Goal: Task Accomplishment & Management: Use online tool/utility

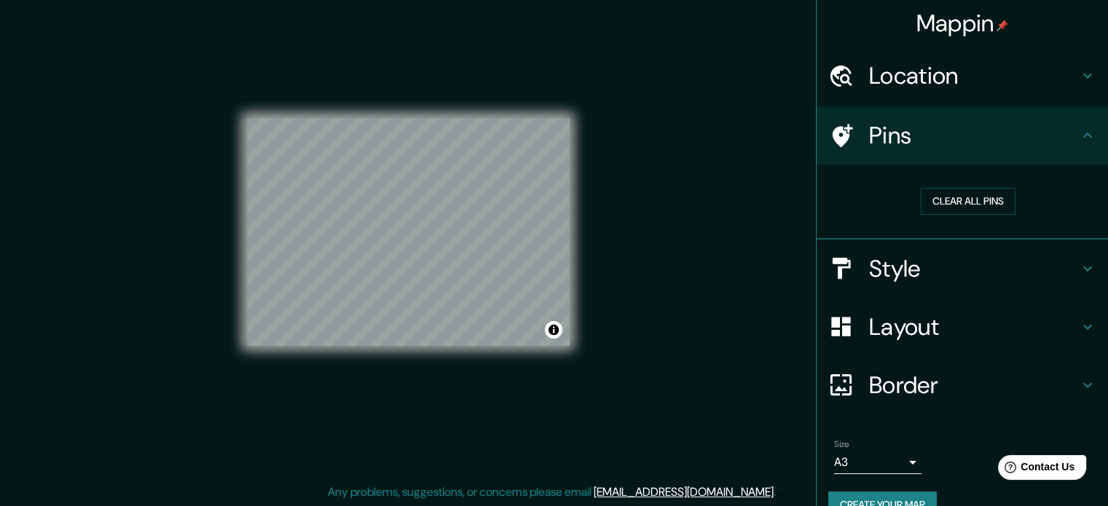
scroll to position [16, 0]
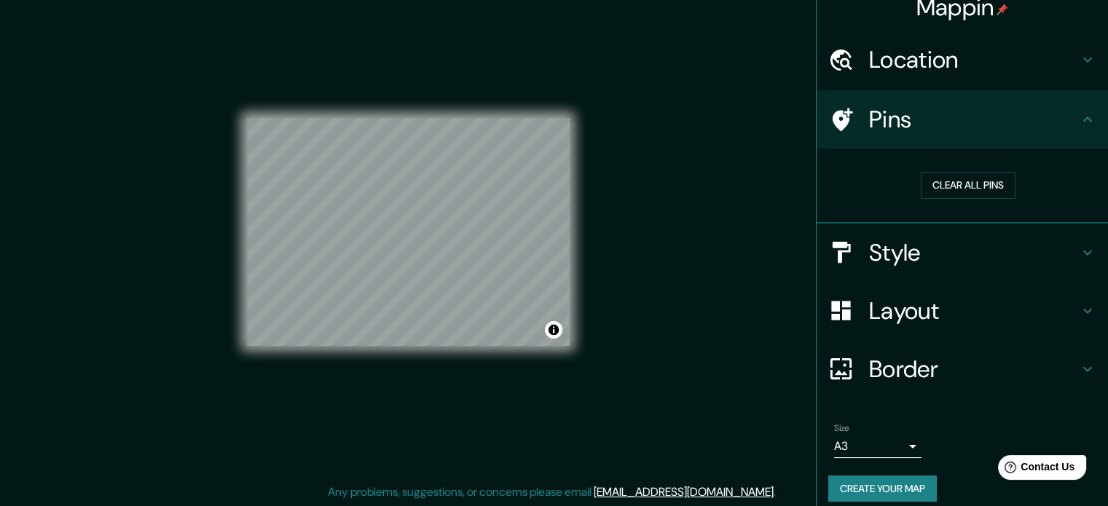
click at [899, 243] on h4 "Style" at bounding box center [974, 252] width 210 height 29
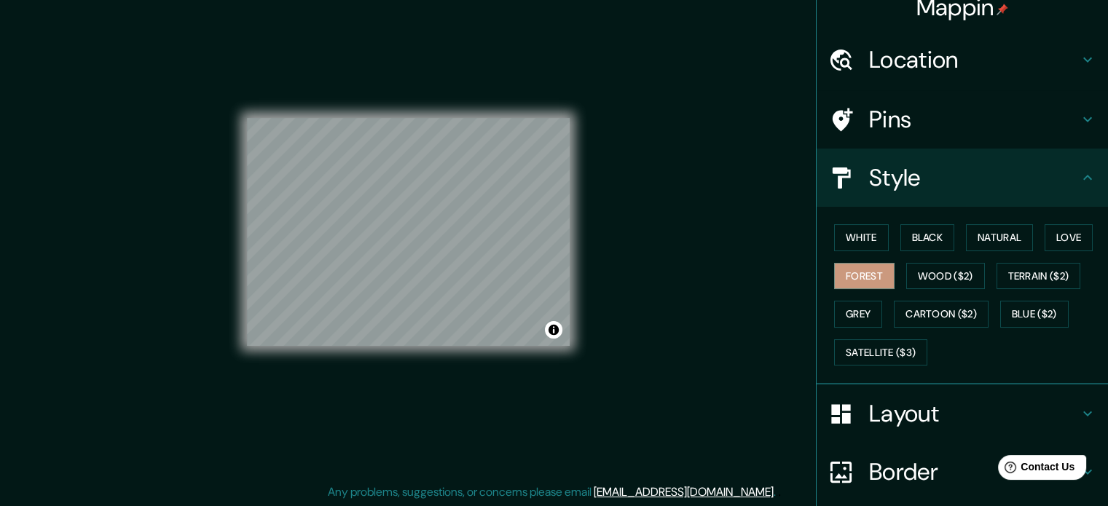
click at [867, 252] on div "White Black Natural Love Forest Wood ($2) Terrain ($2) Grey Cartoon ($2) Blue (…" at bounding box center [968, 295] width 280 height 153
click at [863, 237] on button "White" at bounding box center [861, 237] width 55 height 27
click at [933, 243] on button "Black" at bounding box center [927, 237] width 55 height 27
click at [1037, 235] on div "White Black Natural Love Forest Wood ($2) Terrain ($2) Grey Cartoon ($2) Blue (…" at bounding box center [968, 295] width 280 height 153
click at [994, 237] on button "Natural" at bounding box center [999, 237] width 67 height 27
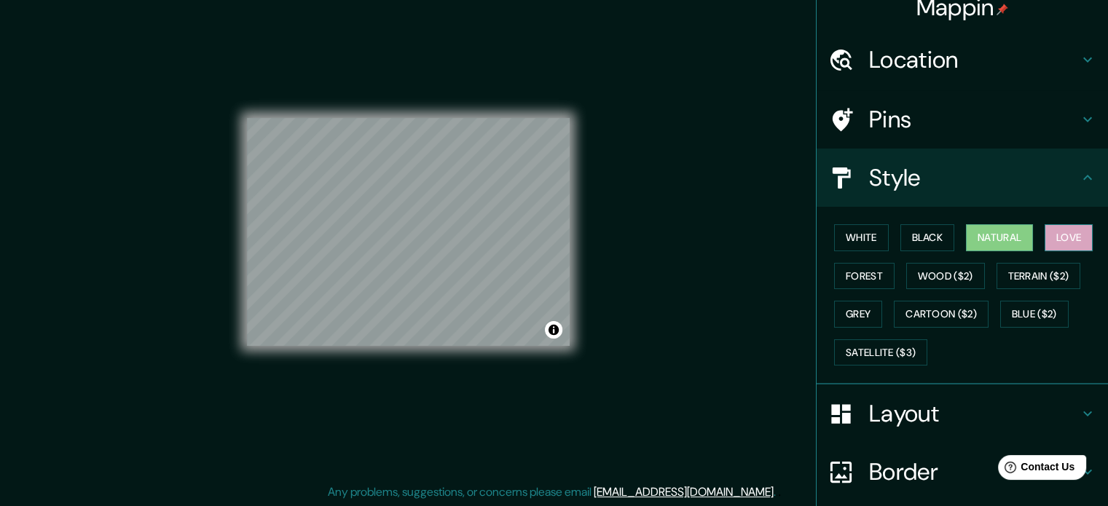
click at [1061, 235] on button "Love" at bounding box center [1069, 237] width 48 height 27
click at [1049, 272] on button "Terrain ($2)" at bounding box center [1039, 276] width 85 height 27
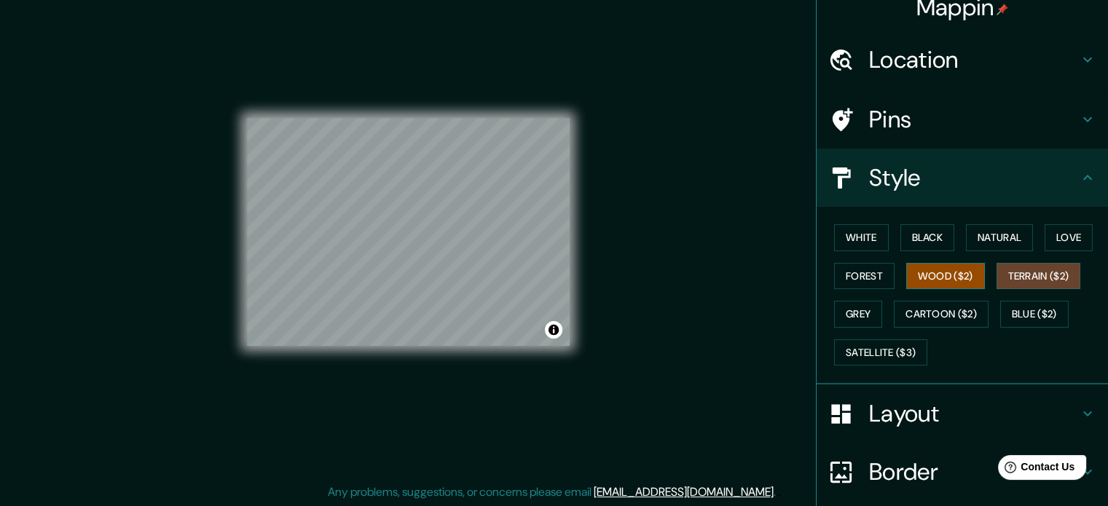
click at [964, 276] on button "Wood ($2)" at bounding box center [945, 276] width 79 height 27
click at [949, 329] on div "White Black Natural Love Forest Wood ($2) Terrain ($2) Grey Cartoon ($2) Blue (…" at bounding box center [968, 295] width 280 height 153
click at [947, 320] on button "Cartoon ($2)" at bounding box center [941, 314] width 95 height 27
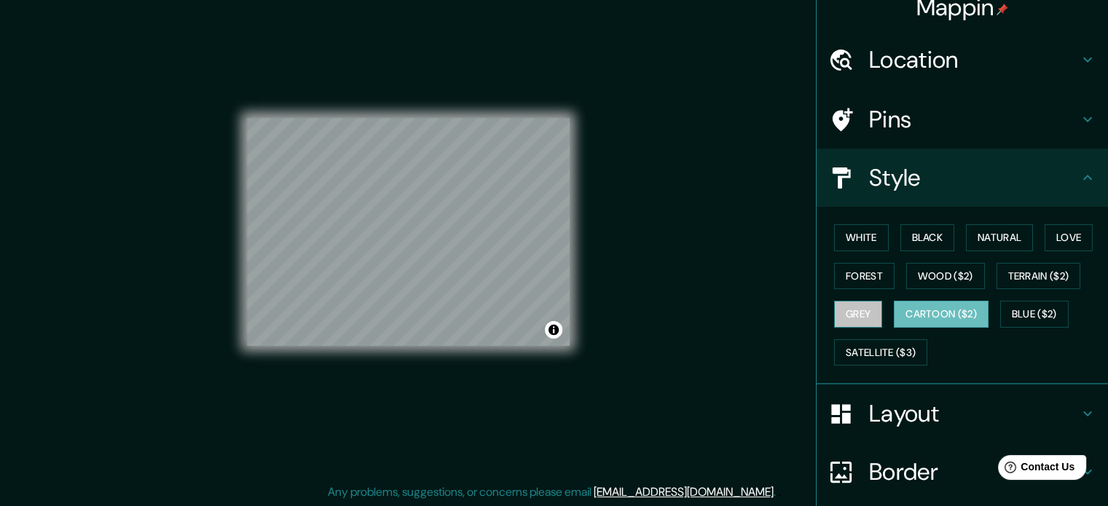
click at [849, 310] on button "Grey" at bounding box center [858, 314] width 48 height 27
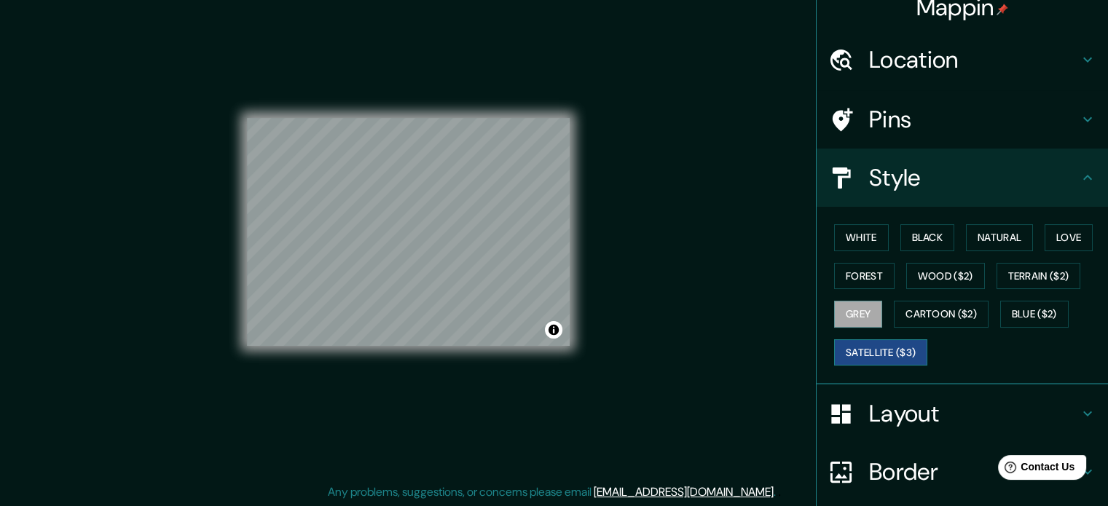
click at [871, 352] on button "Satellite ($3)" at bounding box center [880, 352] width 93 height 27
click at [1037, 317] on button "Blue ($2)" at bounding box center [1034, 314] width 68 height 27
click at [834, 310] on button "Grey" at bounding box center [858, 314] width 48 height 27
click at [851, 234] on button "White" at bounding box center [861, 237] width 55 height 27
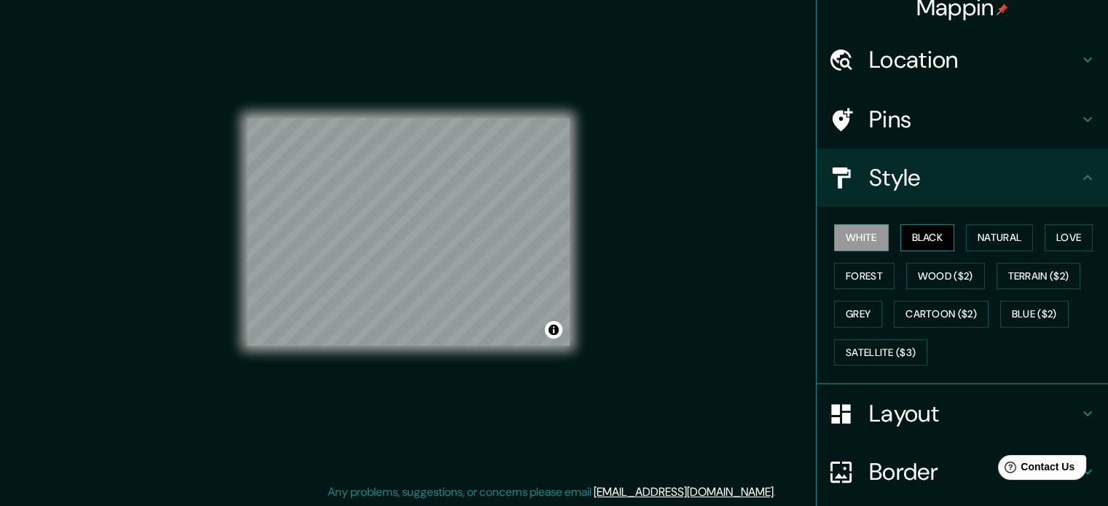
click at [930, 241] on button "Black" at bounding box center [927, 237] width 55 height 27
click at [204, 238] on div "Mappin Location [GEOGRAPHIC_DATA], [GEOGRAPHIC_DATA], [GEOGRAPHIC_DATA] Pins St…" at bounding box center [554, 244] width 1108 height 526
click at [233, 339] on div "© Mapbox © OpenStreetMap Improve this map" at bounding box center [408, 232] width 369 height 503
click at [571, 180] on div "© Mapbox © OpenStreetMap Improve this map" at bounding box center [408, 232] width 369 height 503
click at [654, 162] on div "Mappin Location [GEOGRAPHIC_DATA], [GEOGRAPHIC_DATA], [GEOGRAPHIC_DATA] Pins St…" at bounding box center [554, 244] width 1108 height 526
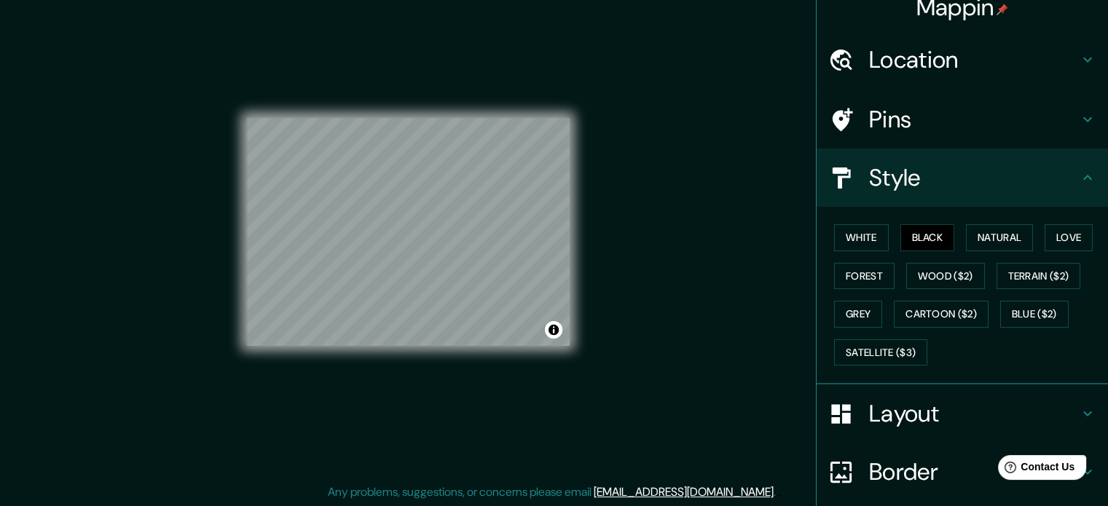
click at [267, 364] on div "© Mapbox © OpenStreetMap Improve this map" at bounding box center [408, 232] width 323 height 456
click at [338, 347] on div "© Mapbox © OpenStreetMap Improve this map" at bounding box center [408, 232] width 323 height 456
click at [1002, 223] on div "White Black Natural Love Forest Wood ($2) Terrain ($2) Grey Cartoon ($2) Blue (…" at bounding box center [968, 295] width 280 height 153
click at [1002, 227] on button "Natural" at bounding box center [999, 237] width 67 height 27
click at [912, 402] on h4 "Layout" at bounding box center [974, 413] width 210 height 29
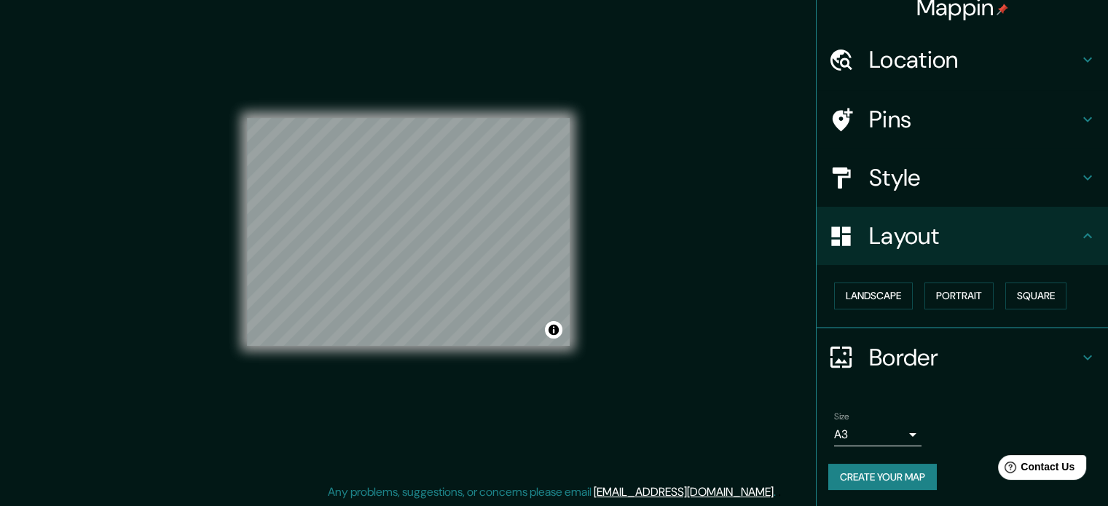
click at [919, 184] on h4 "Style" at bounding box center [974, 177] width 210 height 29
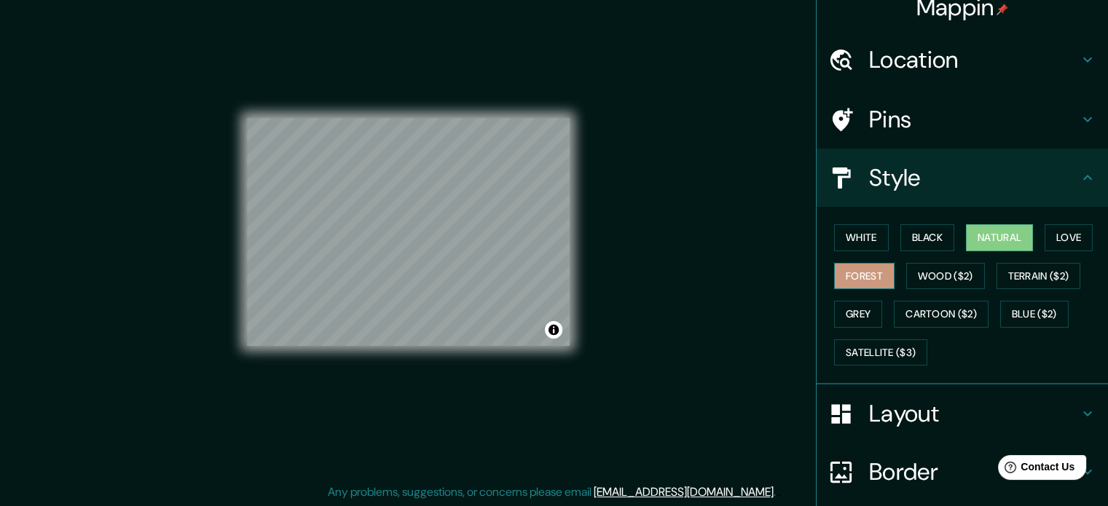
click at [871, 271] on button "Forest" at bounding box center [864, 276] width 60 height 27
click at [1078, 232] on button "Love" at bounding box center [1069, 237] width 48 height 27
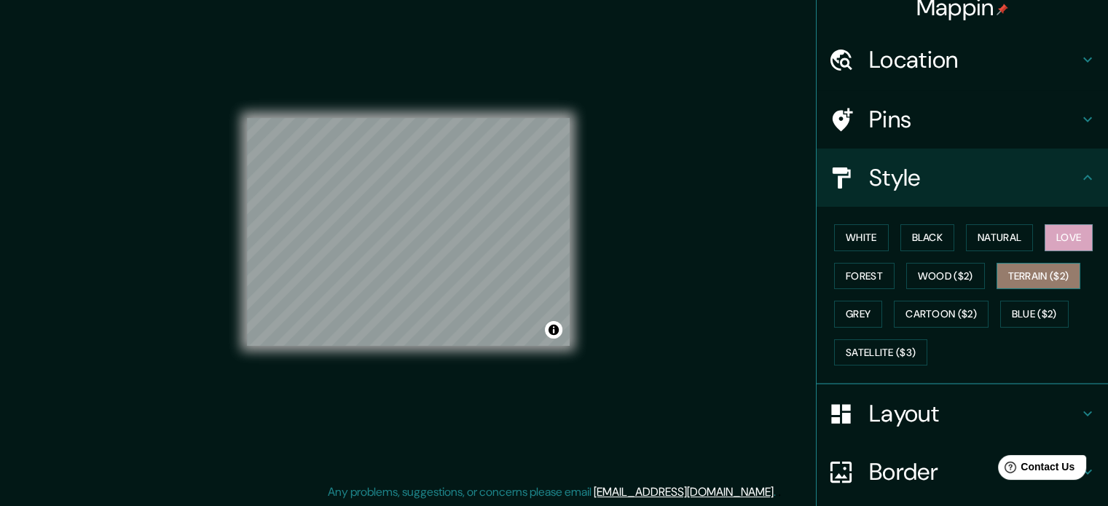
click at [1055, 274] on button "Terrain ($2)" at bounding box center [1039, 276] width 85 height 27
click at [950, 124] on h4 "Pins" at bounding box center [974, 119] width 210 height 29
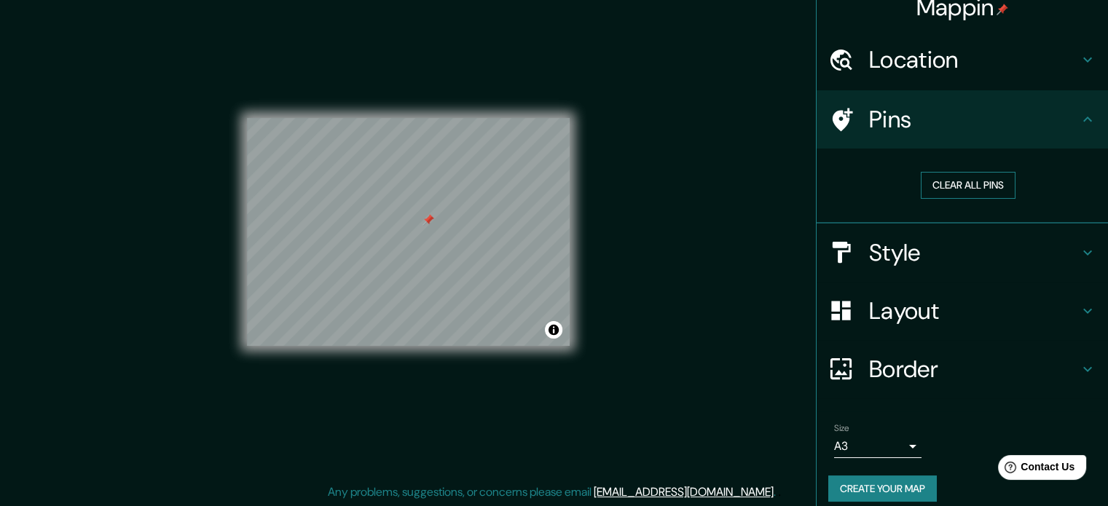
click at [979, 181] on button "Clear all pins" at bounding box center [968, 185] width 95 height 27
click at [233, 331] on div "© Mapbox © OpenStreetMap Improve this map" at bounding box center [408, 232] width 369 height 503
click at [1082, 57] on icon at bounding box center [1087, 59] width 17 height 17
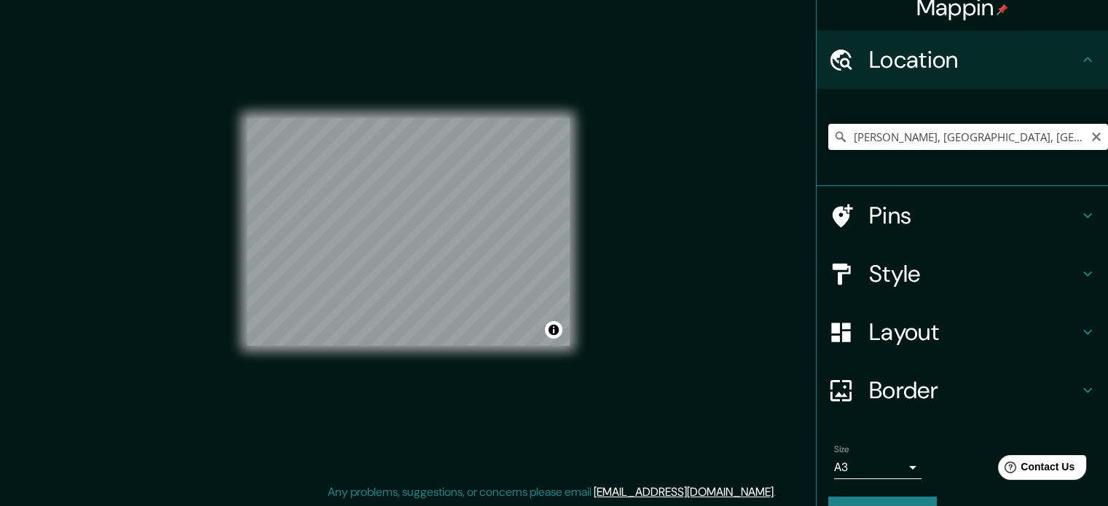
click at [978, 131] on input "[PERSON_NAME], [GEOGRAPHIC_DATA], [GEOGRAPHIC_DATA]" at bounding box center [968, 137] width 280 height 26
click at [1032, 138] on input "[PERSON_NAME], [GEOGRAPHIC_DATA], [GEOGRAPHIC_DATA]" at bounding box center [968, 137] width 280 height 26
click at [986, 144] on input "[PERSON_NAME], [GEOGRAPHIC_DATA], [GEOGRAPHIC_DATA]" at bounding box center [968, 137] width 280 height 26
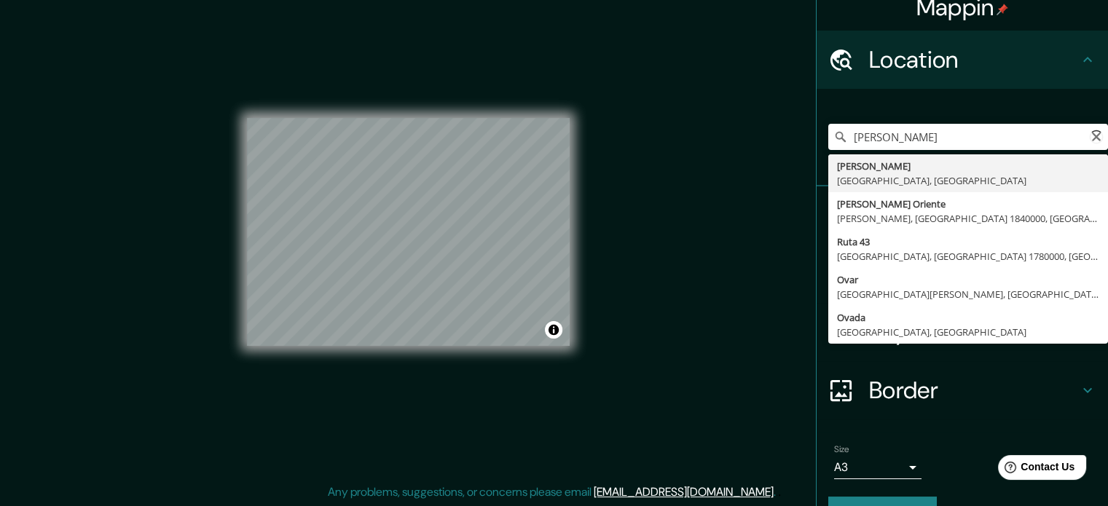
type input "[PERSON_NAME], [GEOGRAPHIC_DATA], [GEOGRAPHIC_DATA]"
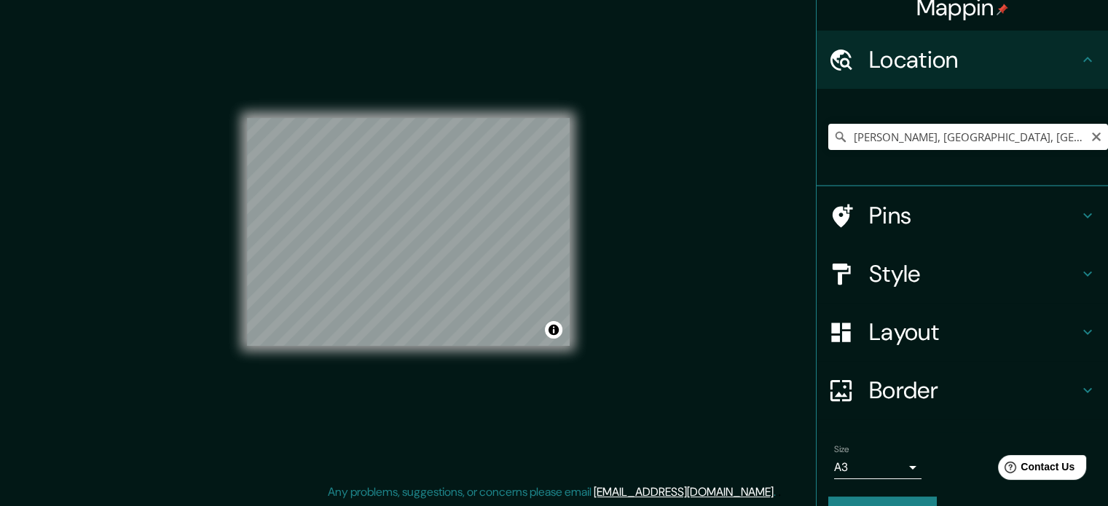
click at [1055, 299] on div "Style" at bounding box center [962, 274] width 291 height 58
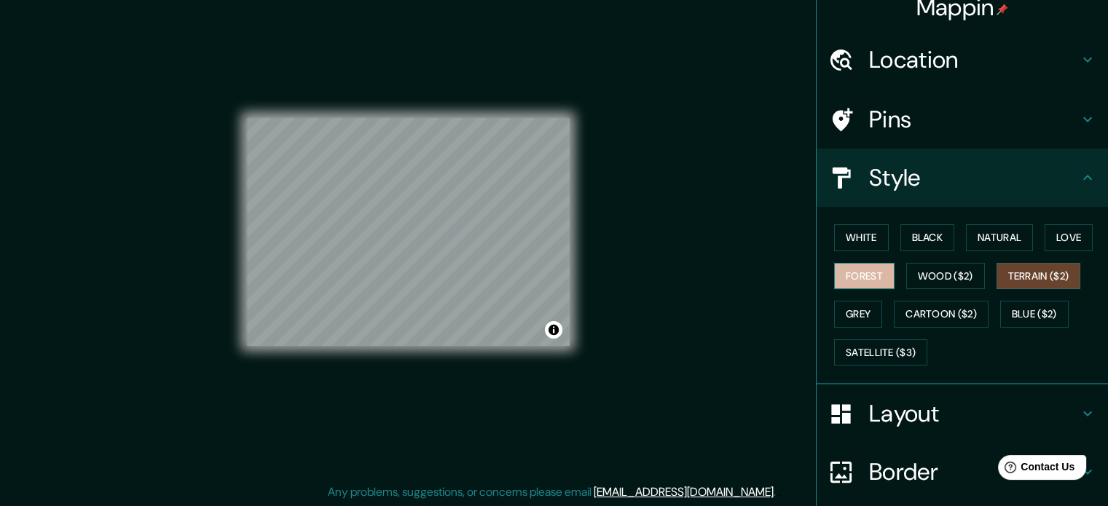
click at [863, 276] on button "Forest" at bounding box center [864, 276] width 60 height 27
click at [852, 236] on button "White" at bounding box center [861, 237] width 55 height 27
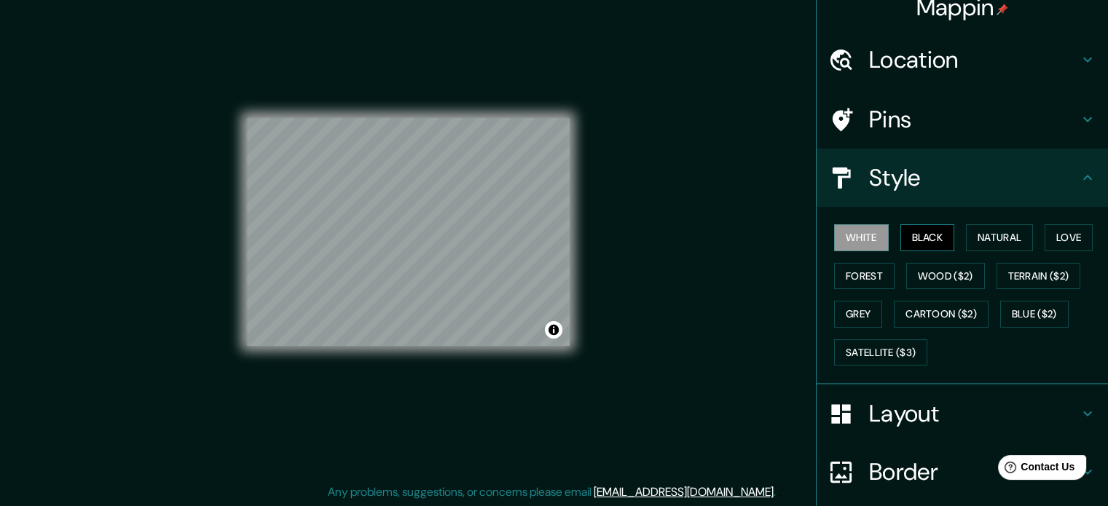
click at [933, 237] on button "Black" at bounding box center [927, 237] width 55 height 27
click at [935, 238] on button "Black" at bounding box center [927, 237] width 55 height 27
click at [938, 243] on button "Black" at bounding box center [927, 237] width 55 height 27
click at [997, 243] on button "Natural" at bounding box center [999, 237] width 67 height 27
click at [1053, 230] on button "Love" at bounding box center [1069, 237] width 48 height 27
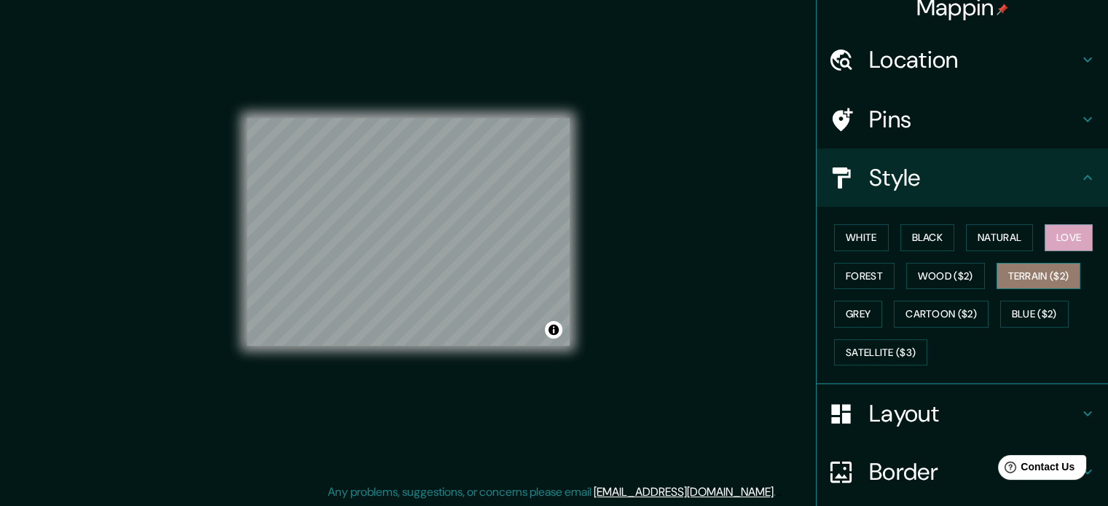
click at [1056, 264] on button "Terrain ($2)" at bounding box center [1039, 276] width 85 height 27
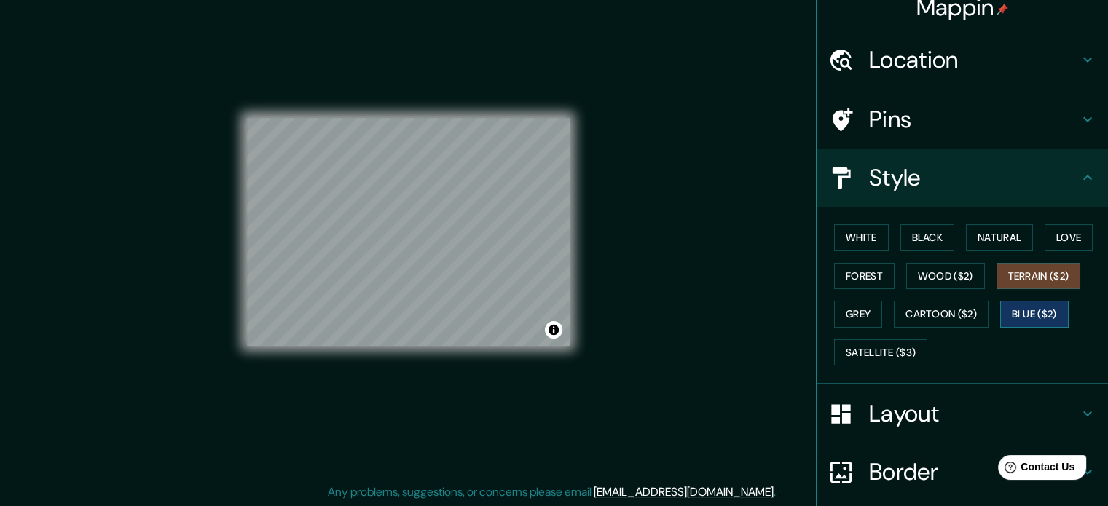
click at [1046, 310] on button "Blue ($2)" at bounding box center [1034, 314] width 68 height 27
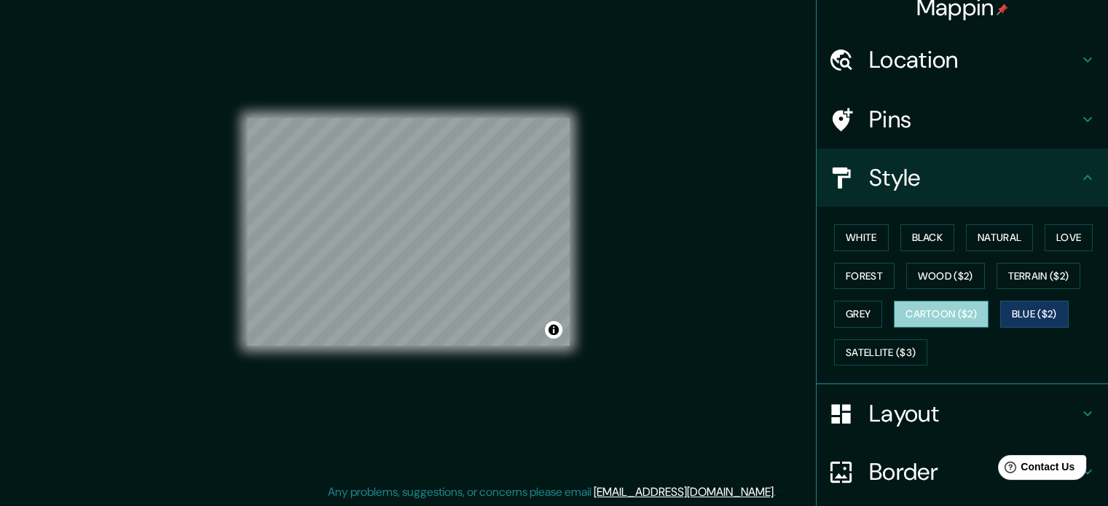
click at [956, 315] on button "Cartoon ($2)" at bounding box center [941, 314] width 95 height 27
click at [933, 238] on button "Black" at bounding box center [927, 237] width 55 height 27
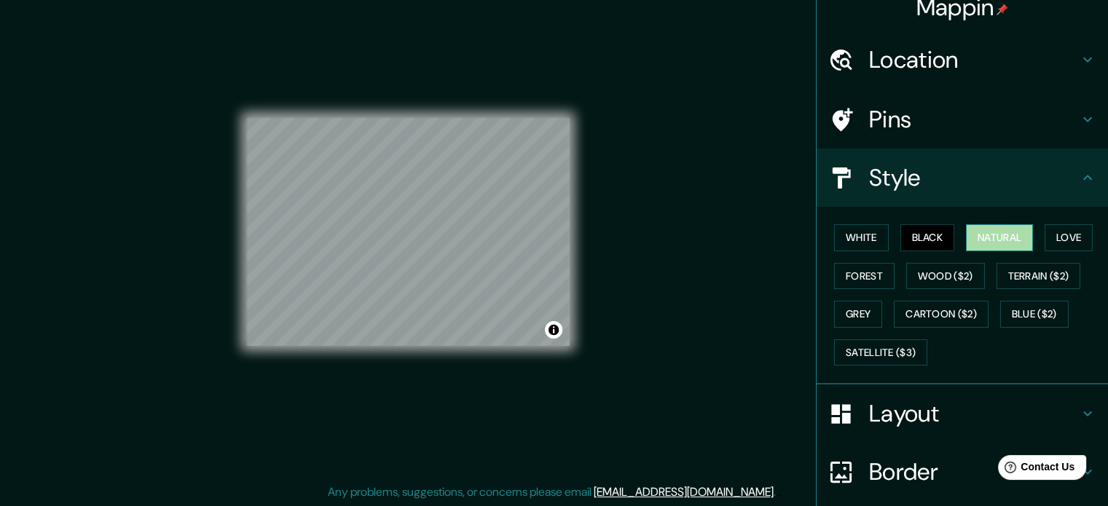
click at [1002, 235] on button "Natural" at bounding box center [999, 237] width 67 height 27
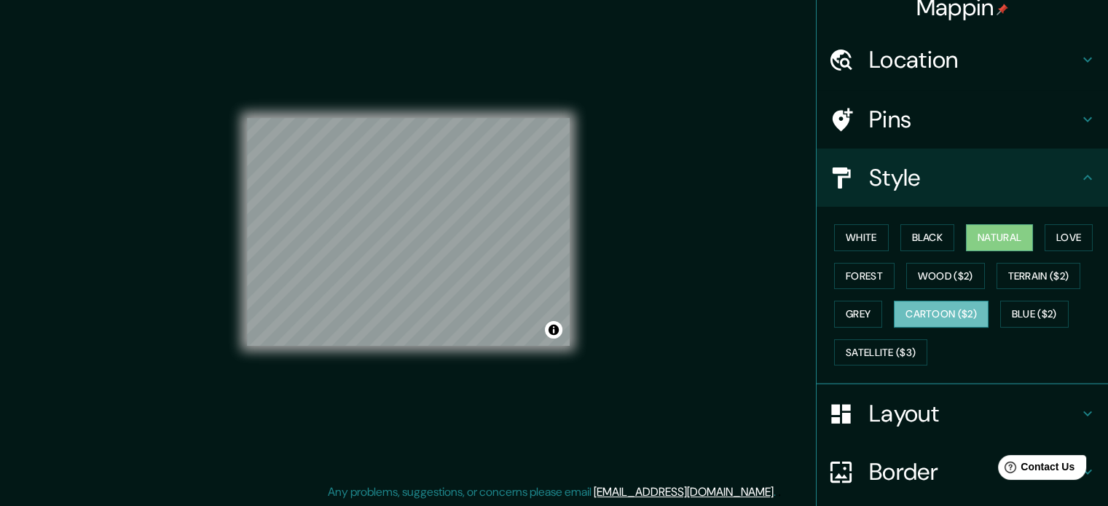
click at [964, 308] on button "Cartoon ($2)" at bounding box center [941, 314] width 95 height 27
click at [922, 233] on button "Black" at bounding box center [927, 237] width 55 height 27
